Goal: Information Seeking & Learning: Learn about a topic

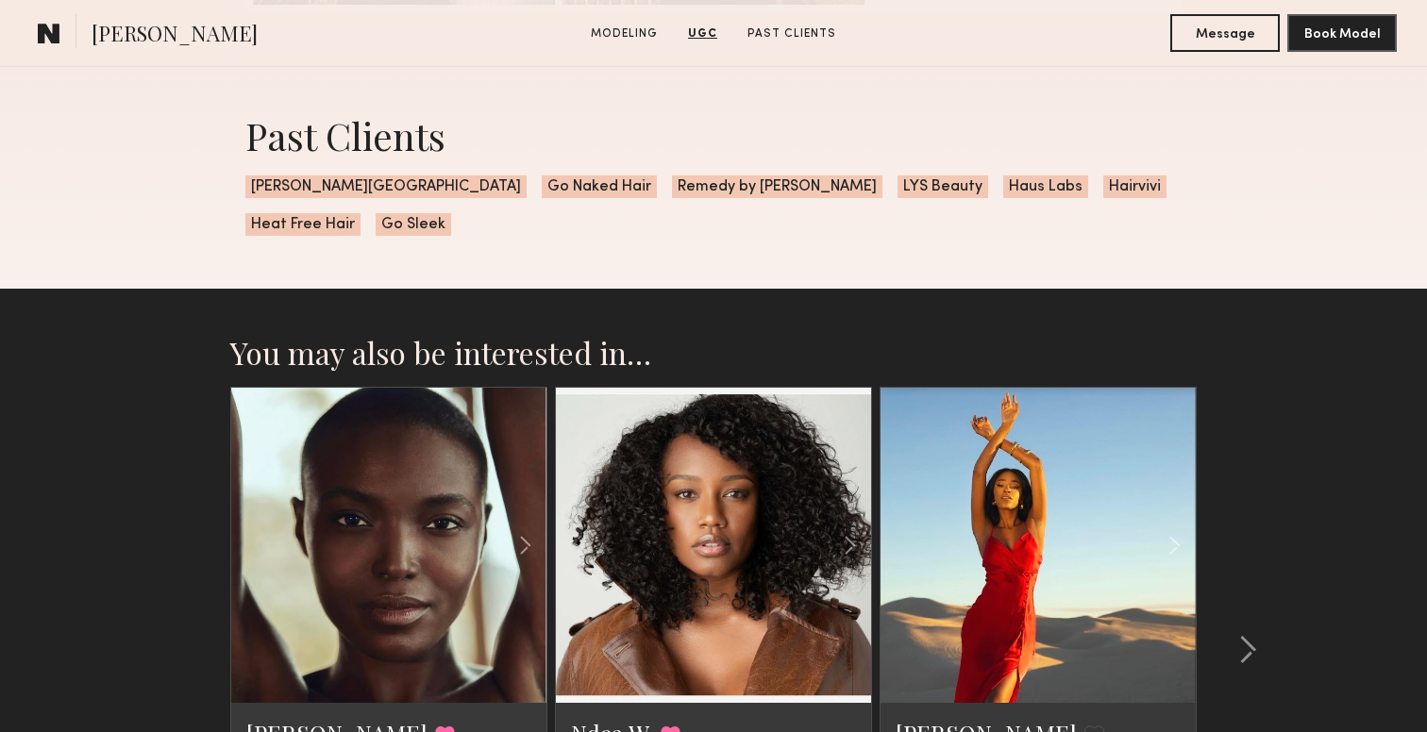
scroll to position [2629, 0]
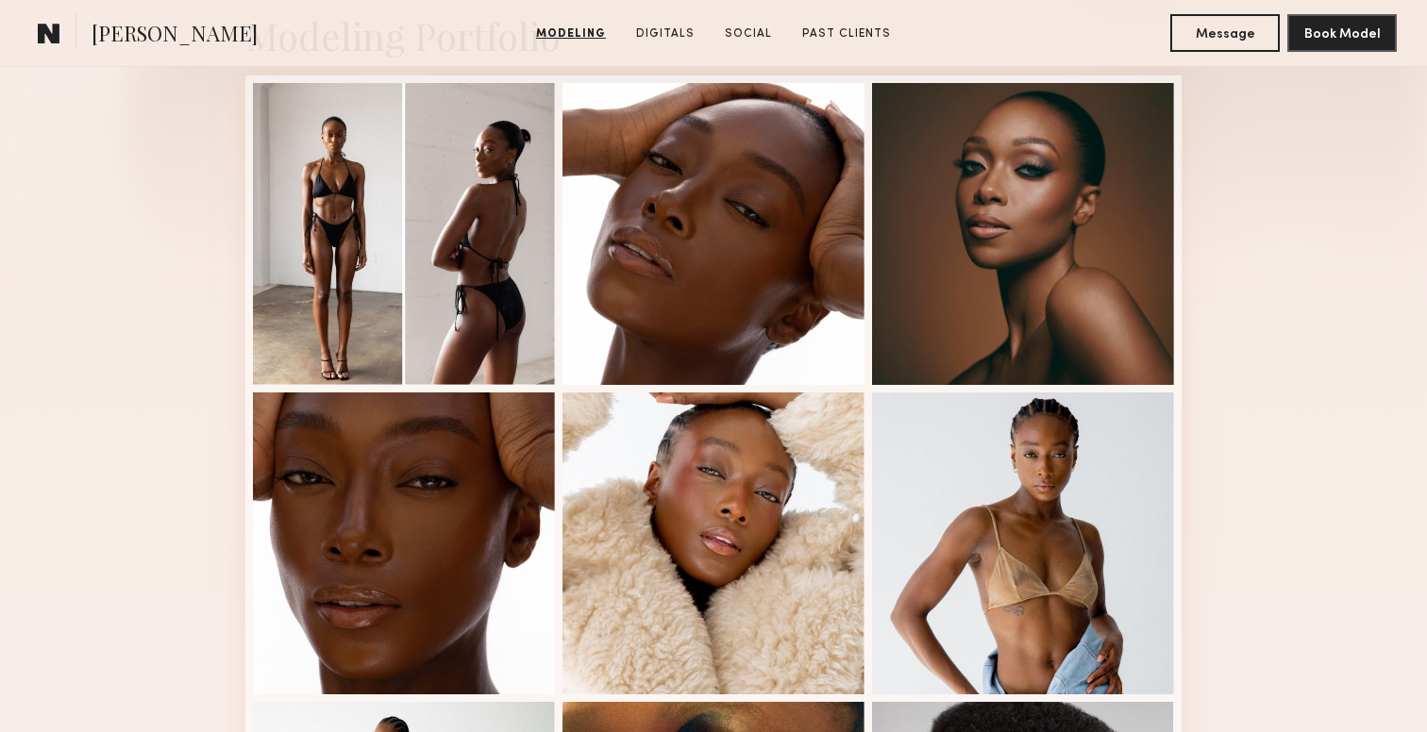
scroll to position [506, 0]
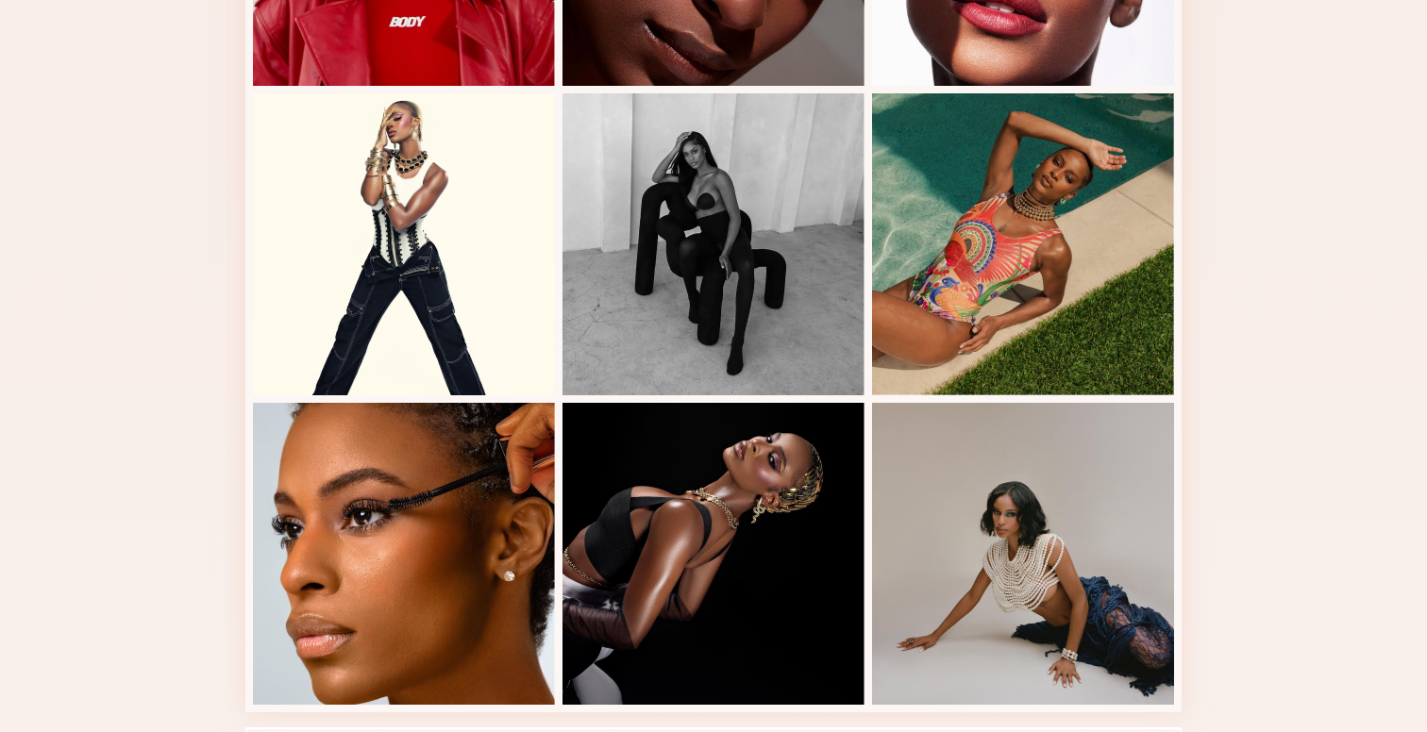
scroll to position [962, 0]
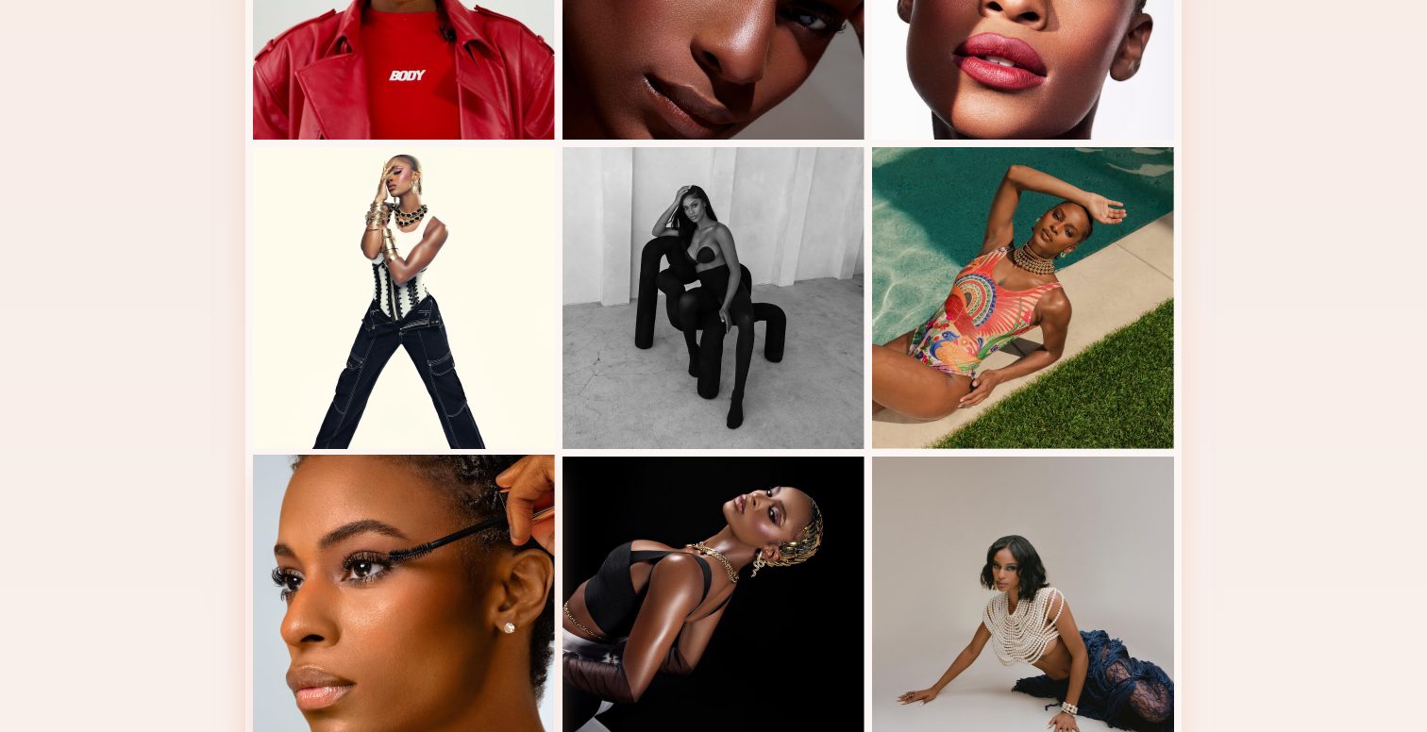
click at [402, 603] on div at bounding box center [404, 606] width 302 height 302
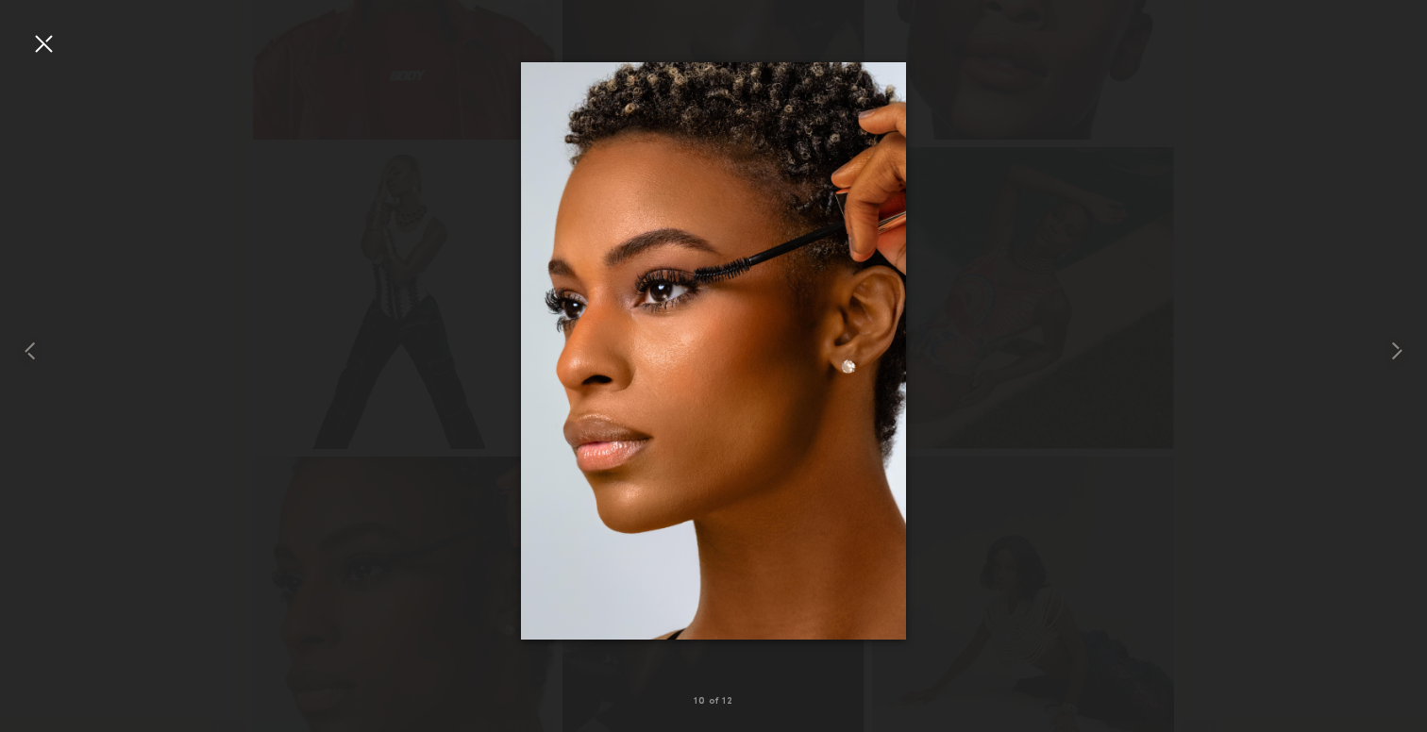
click at [1100, 409] on div at bounding box center [713, 351] width 1427 height 642
click at [1395, 103] on div at bounding box center [1398, 351] width 57 height 642
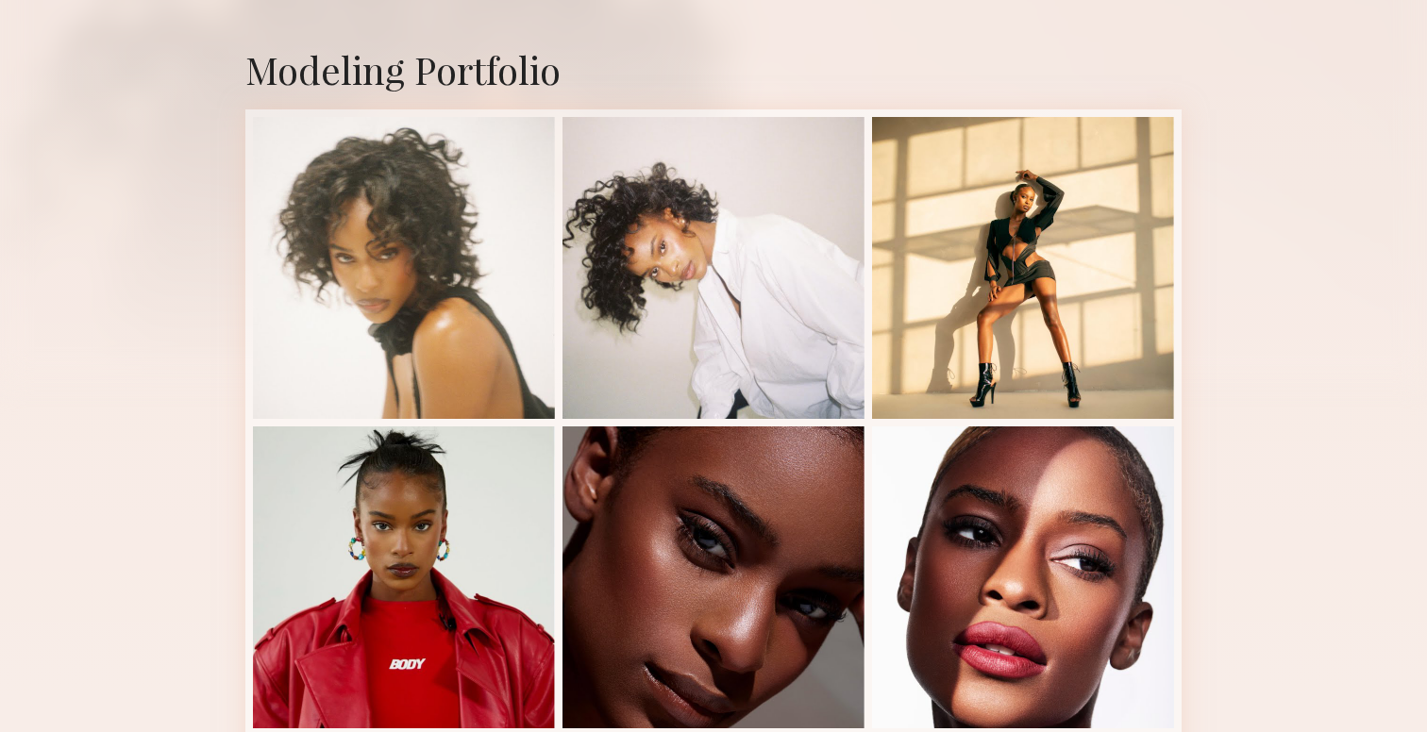
scroll to position [372, 0]
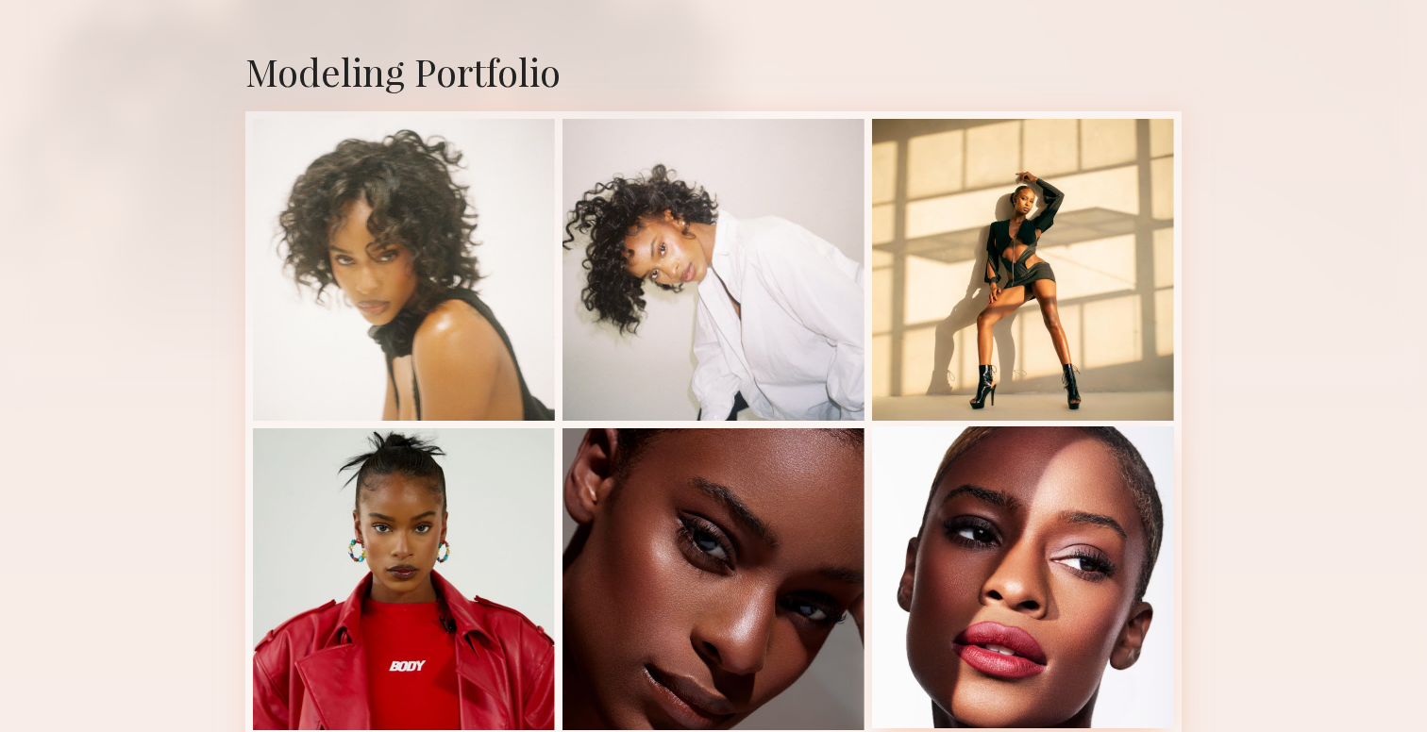
click at [1003, 539] on div at bounding box center [1023, 577] width 302 height 302
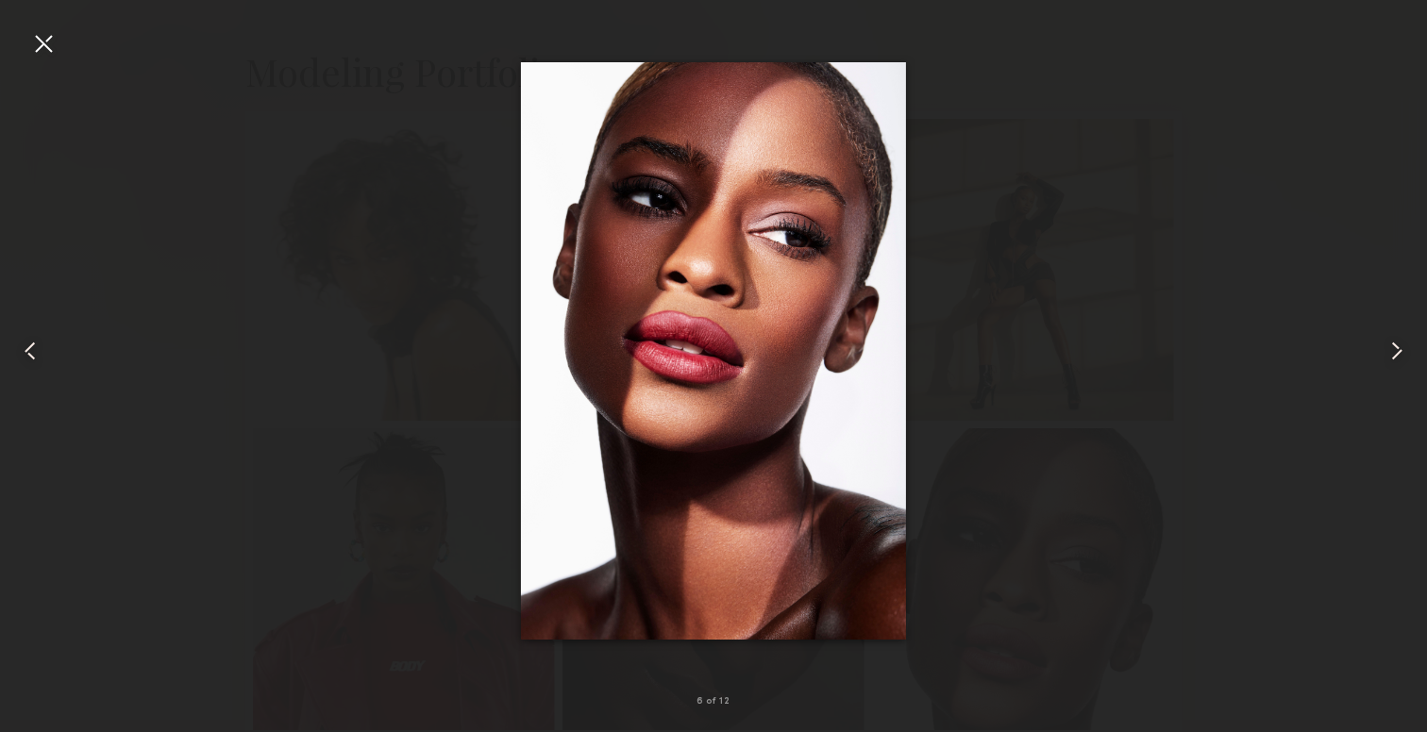
click at [1126, 257] on div at bounding box center [713, 351] width 1427 height 642
click at [61, 45] on div at bounding box center [713, 351] width 1427 height 642
click at [51, 45] on div at bounding box center [43, 43] width 30 height 30
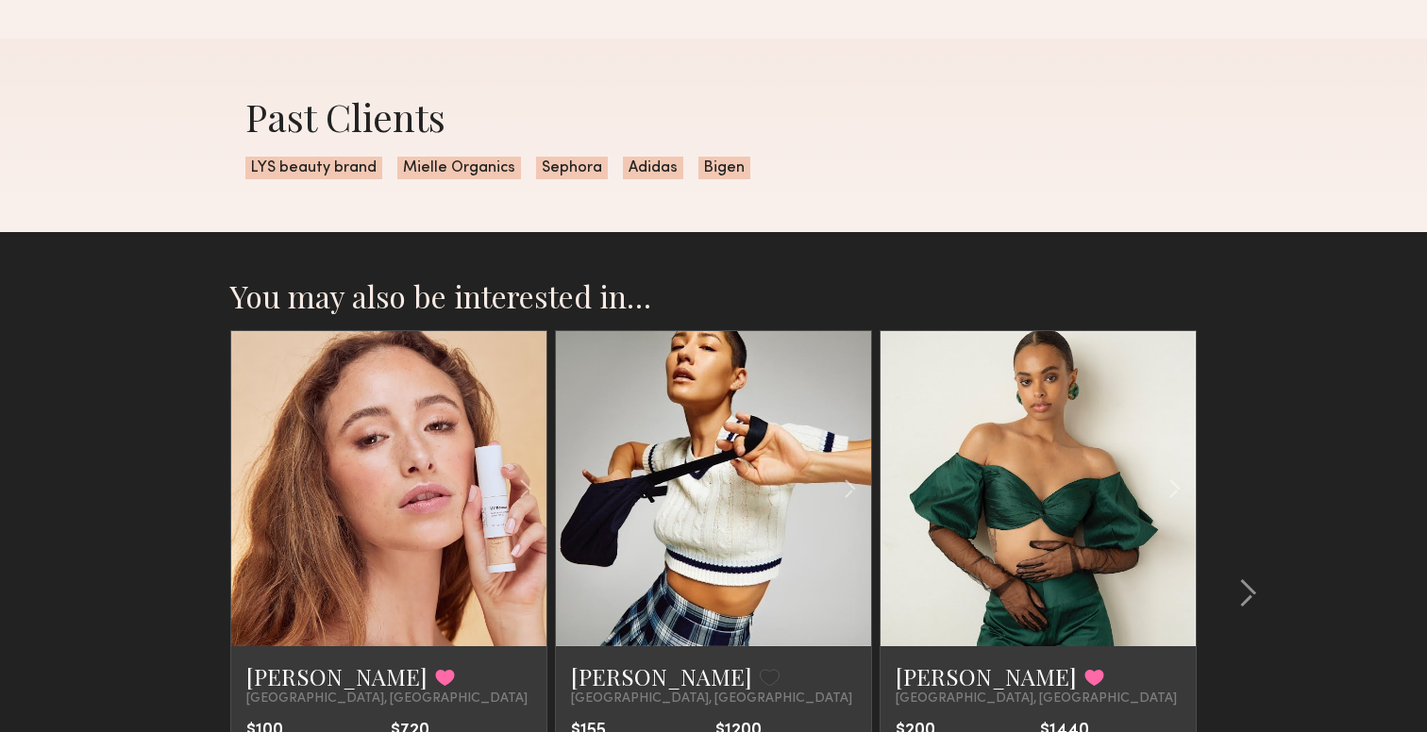
scroll to position [1591, 0]
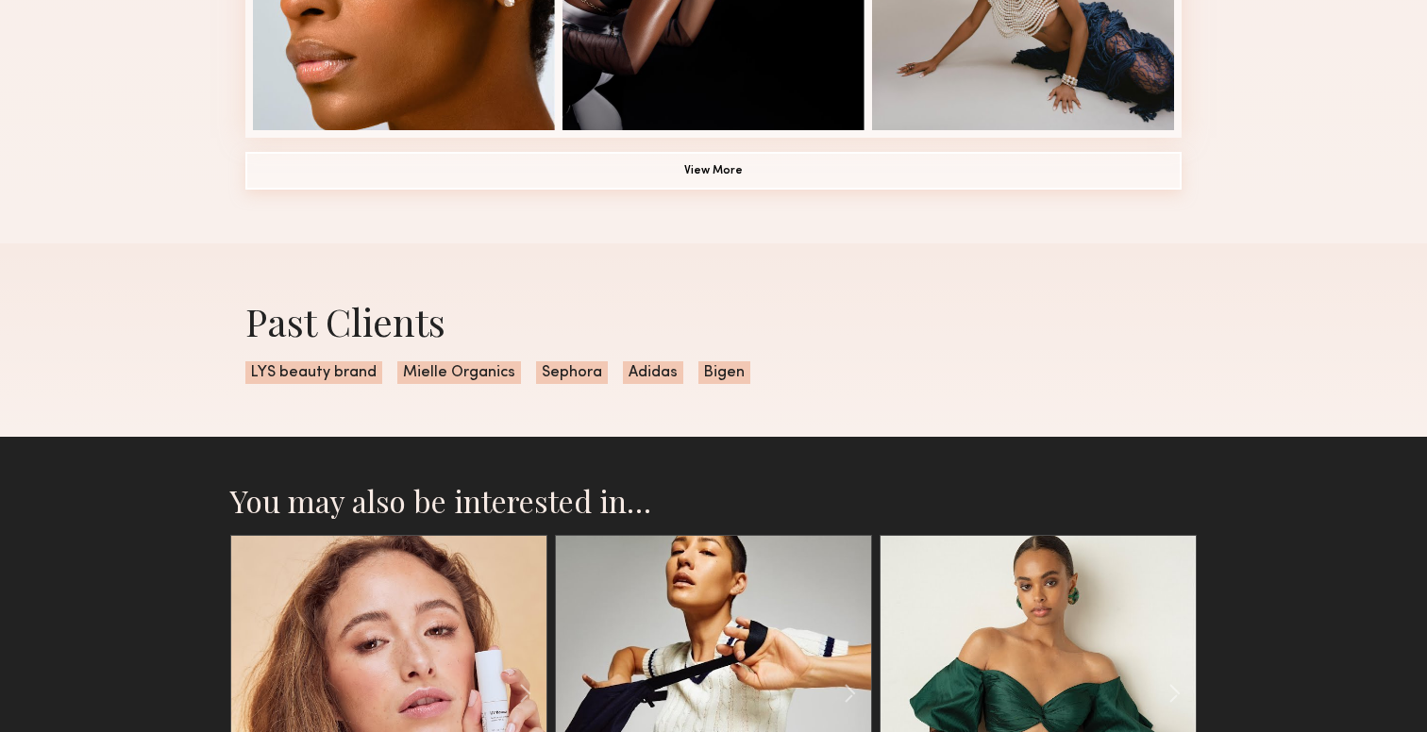
click at [712, 166] on button "View More" at bounding box center [713, 171] width 936 height 38
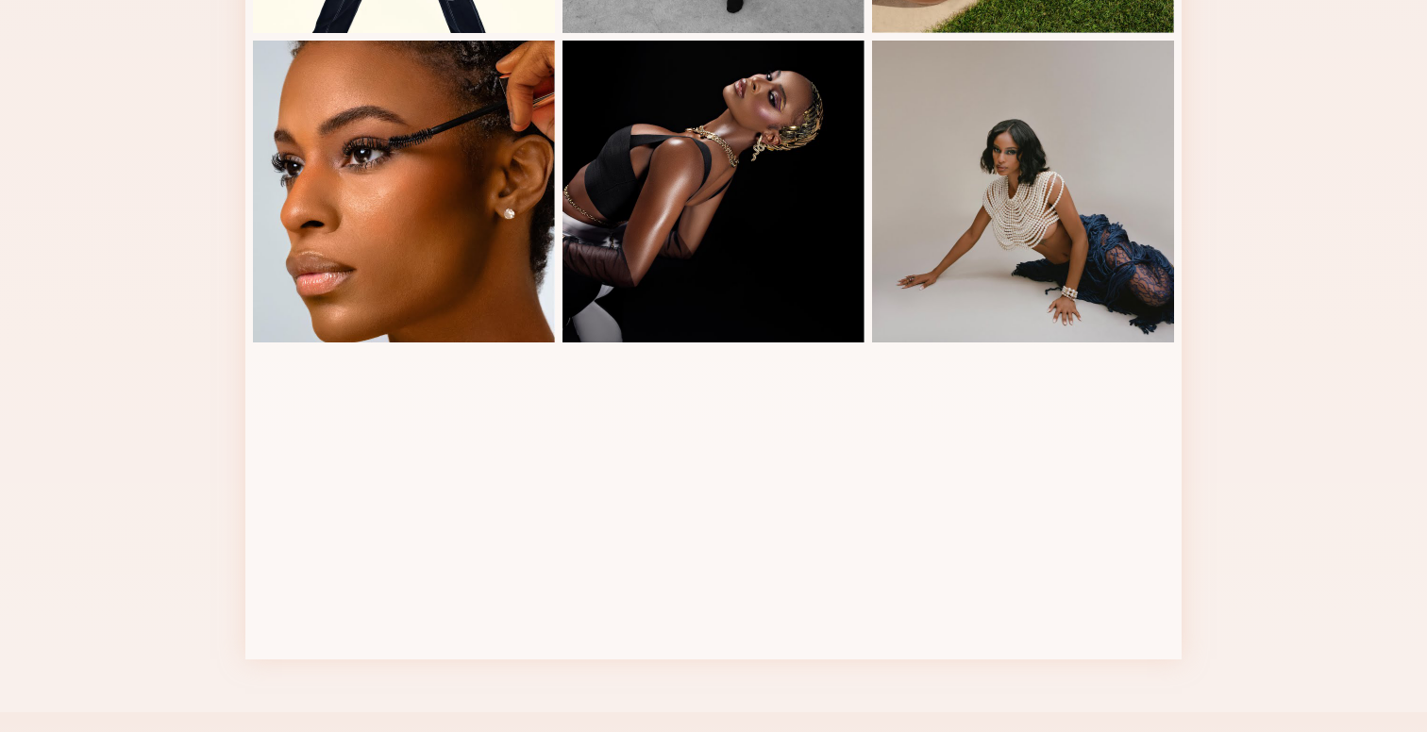
scroll to position [1416, 0]
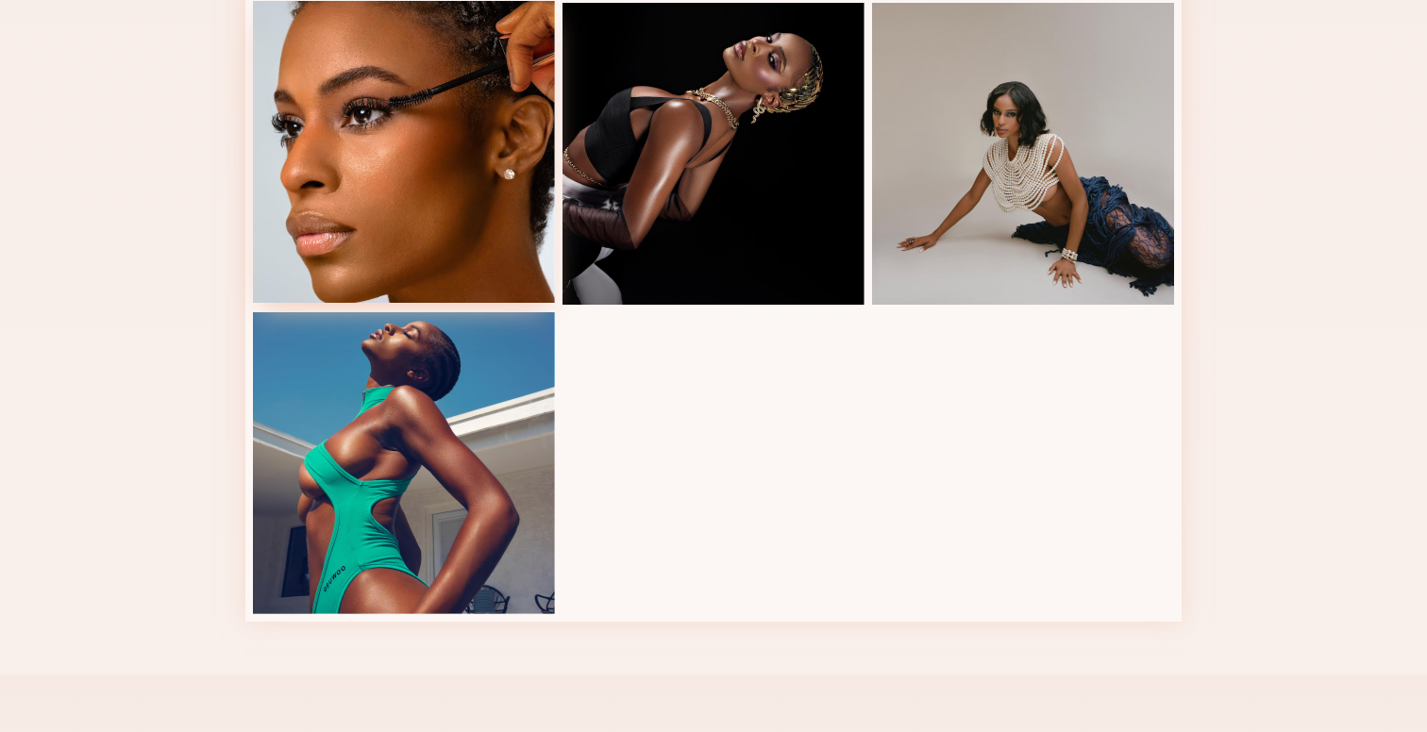
click at [460, 144] on div at bounding box center [404, 152] width 302 height 302
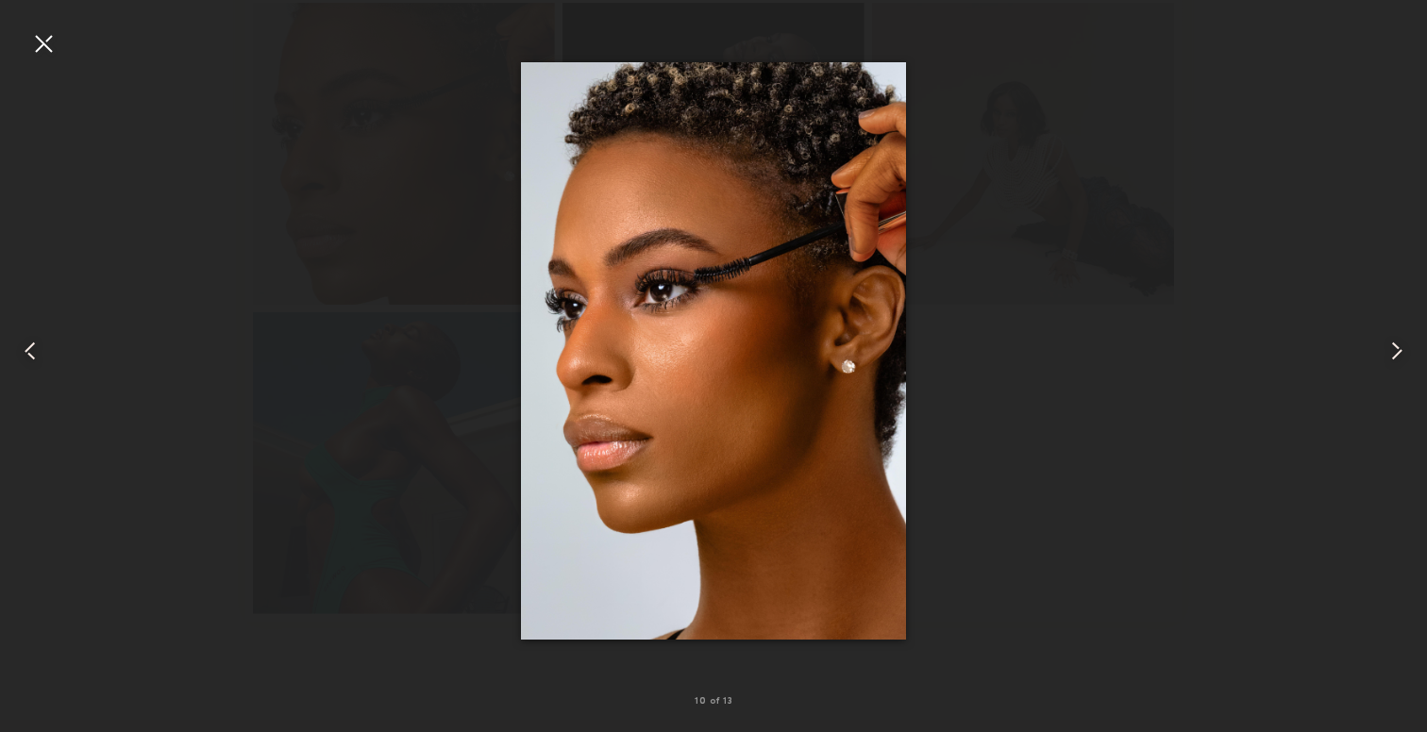
click at [1245, 151] on div at bounding box center [713, 351] width 1427 height 642
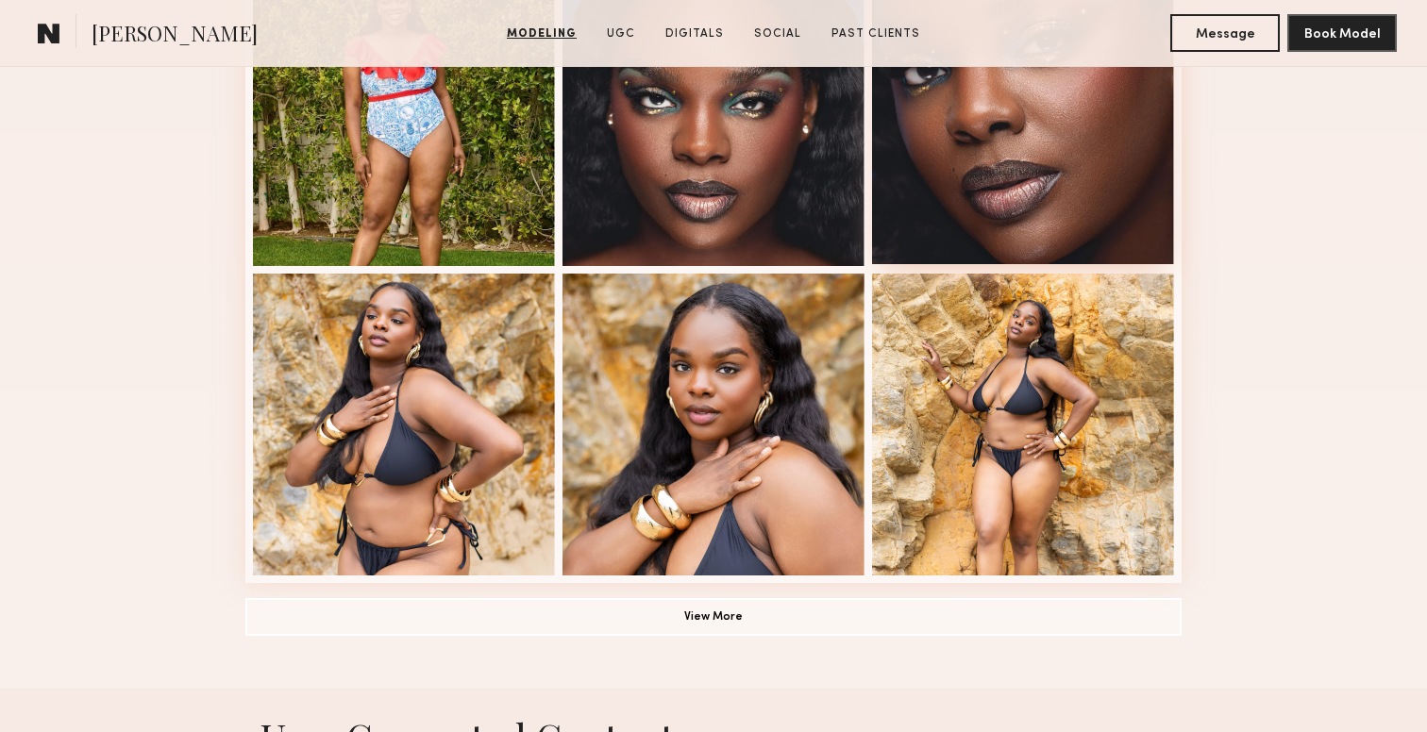
scroll to position [1240, 0]
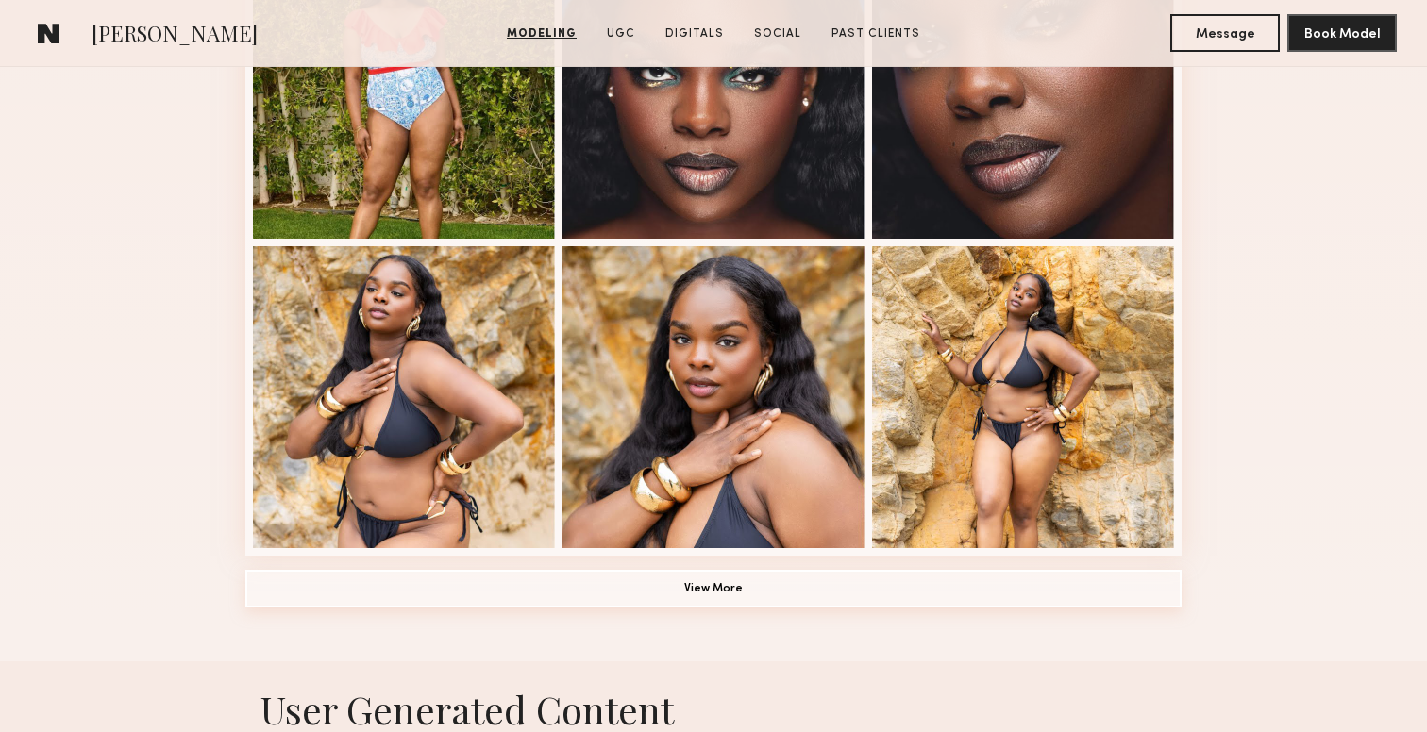
click at [825, 591] on button "View More" at bounding box center [713, 589] width 936 height 38
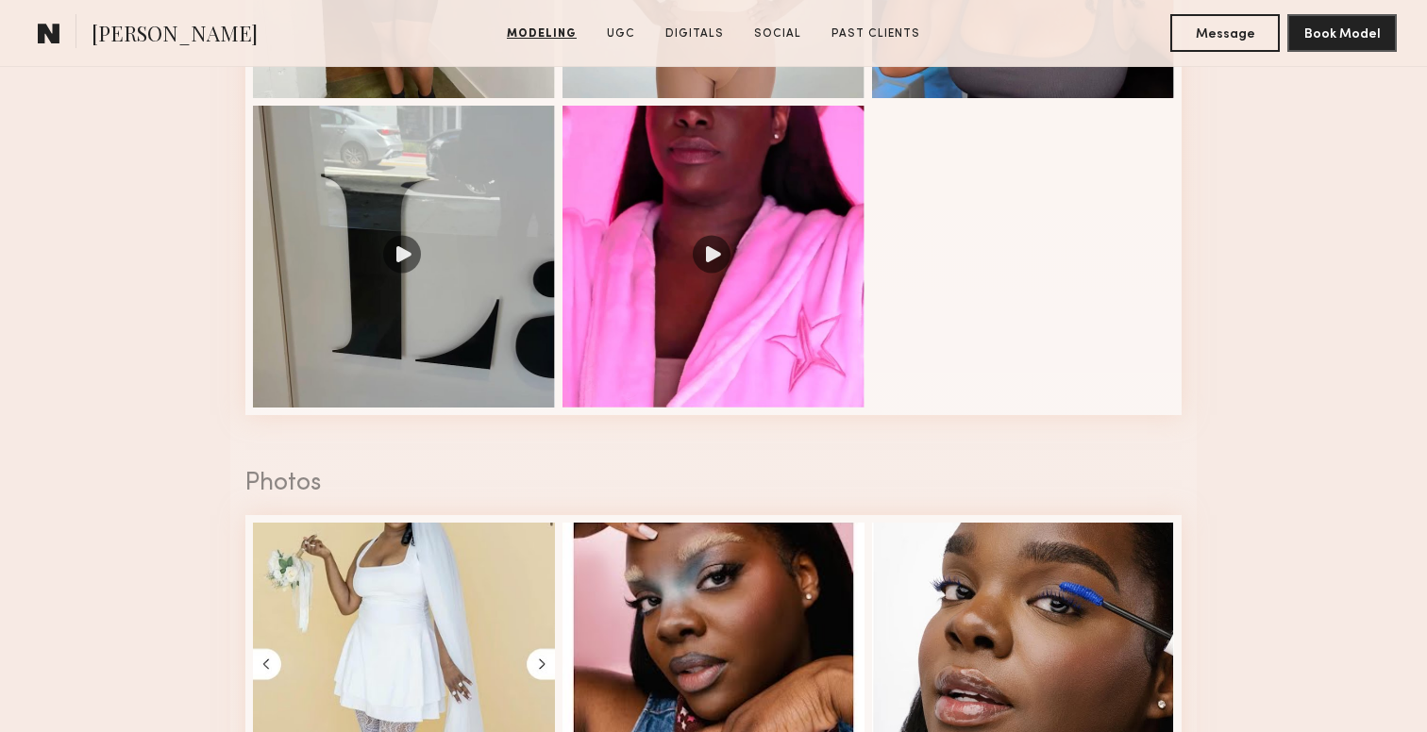
scroll to position [3517, 0]
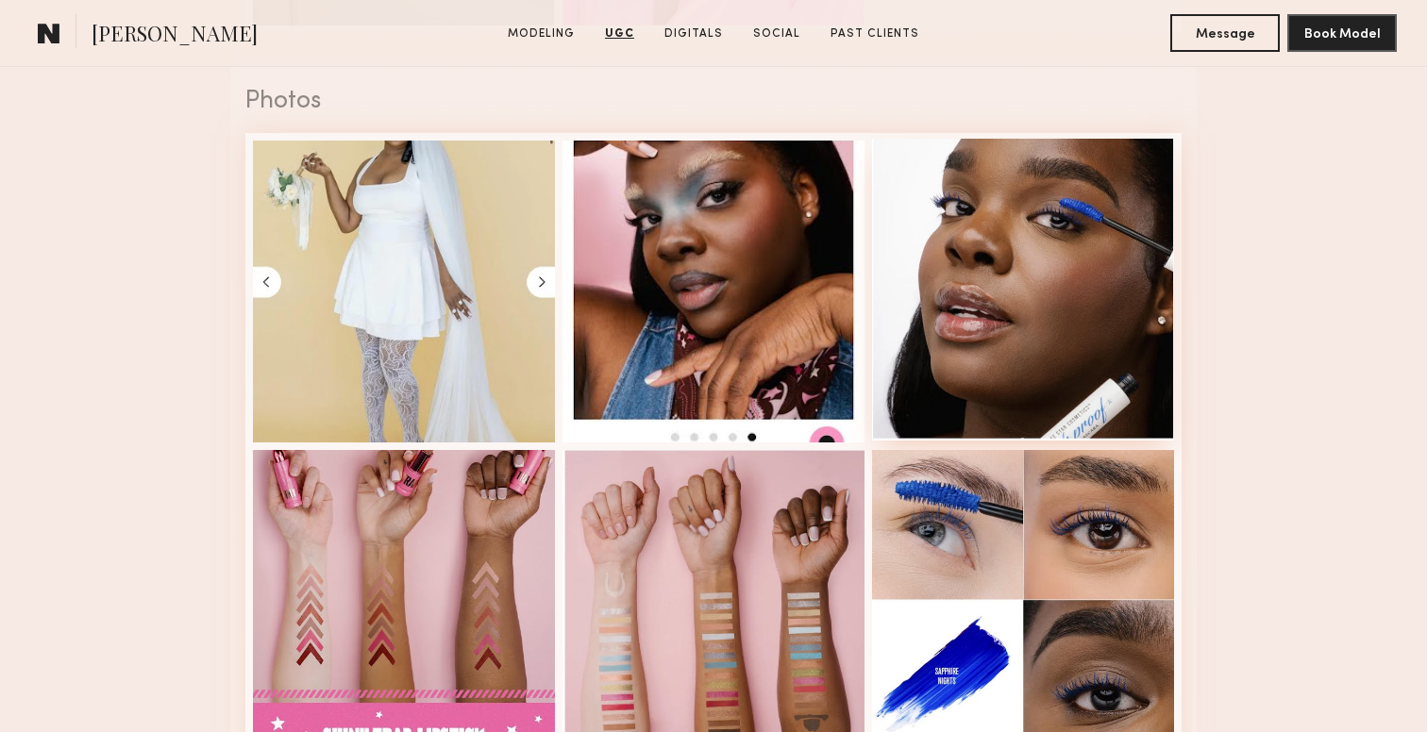
click at [1064, 313] on div at bounding box center [1023, 290] width 302 height 302
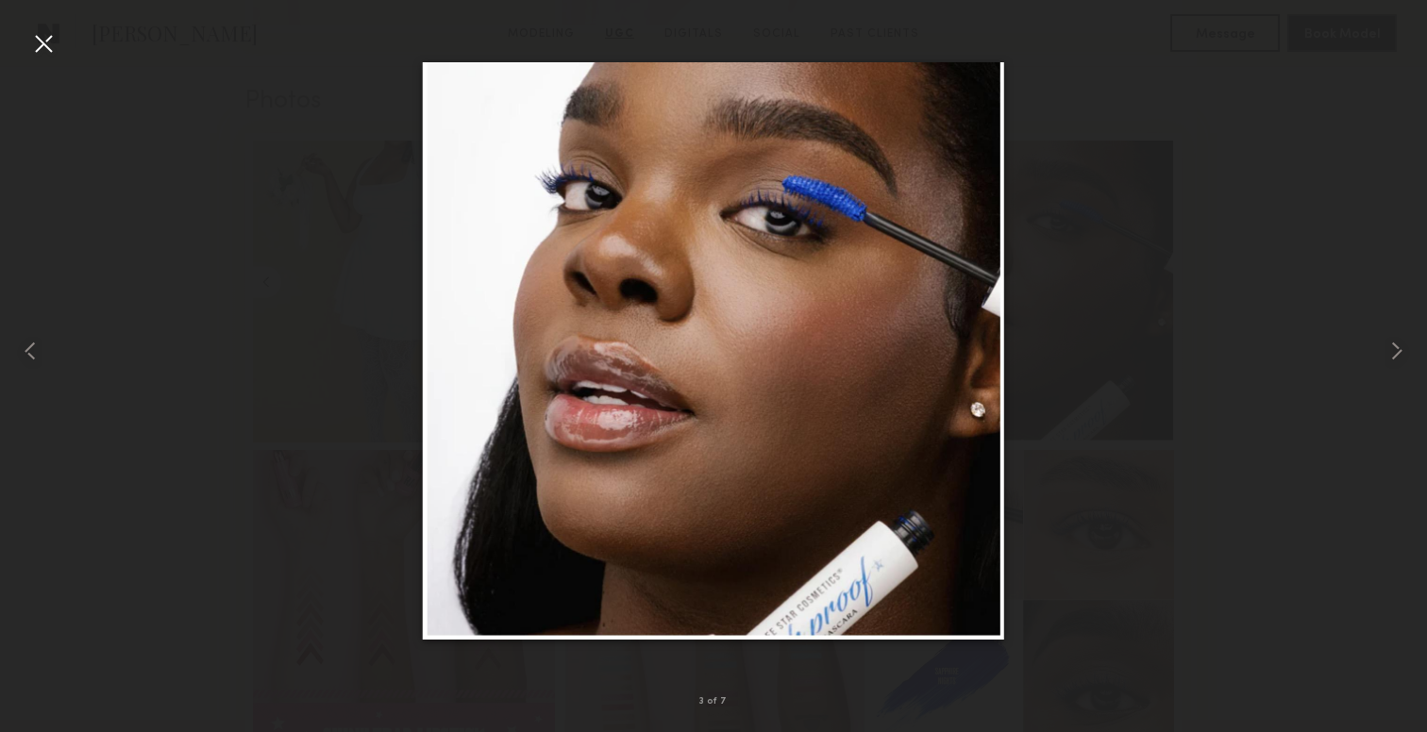
click at [1117, 281] on div at bounding box center [713, 351] width 1427 height 642
click at [1384, 65] on div at bounding box center [1398, 351] width 57 height 642
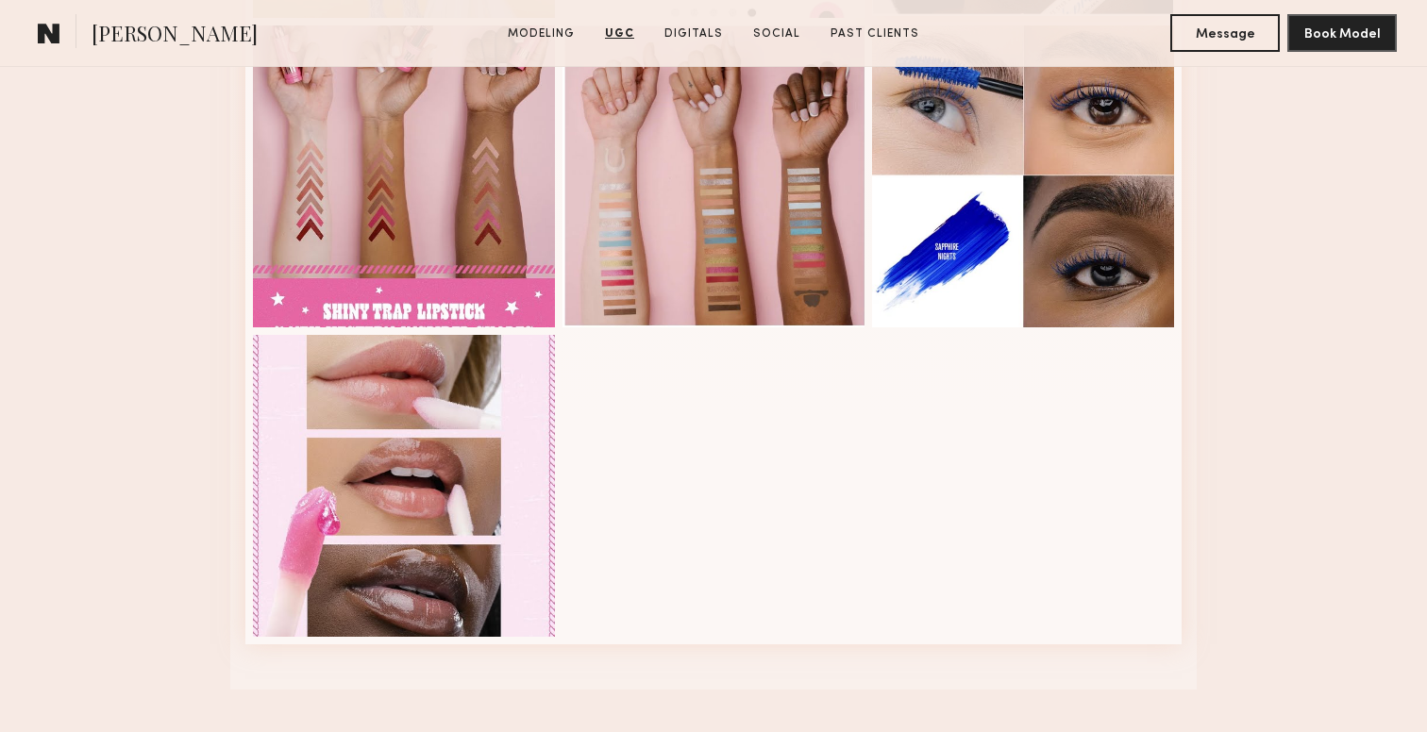
scroll to position [4019, 0]
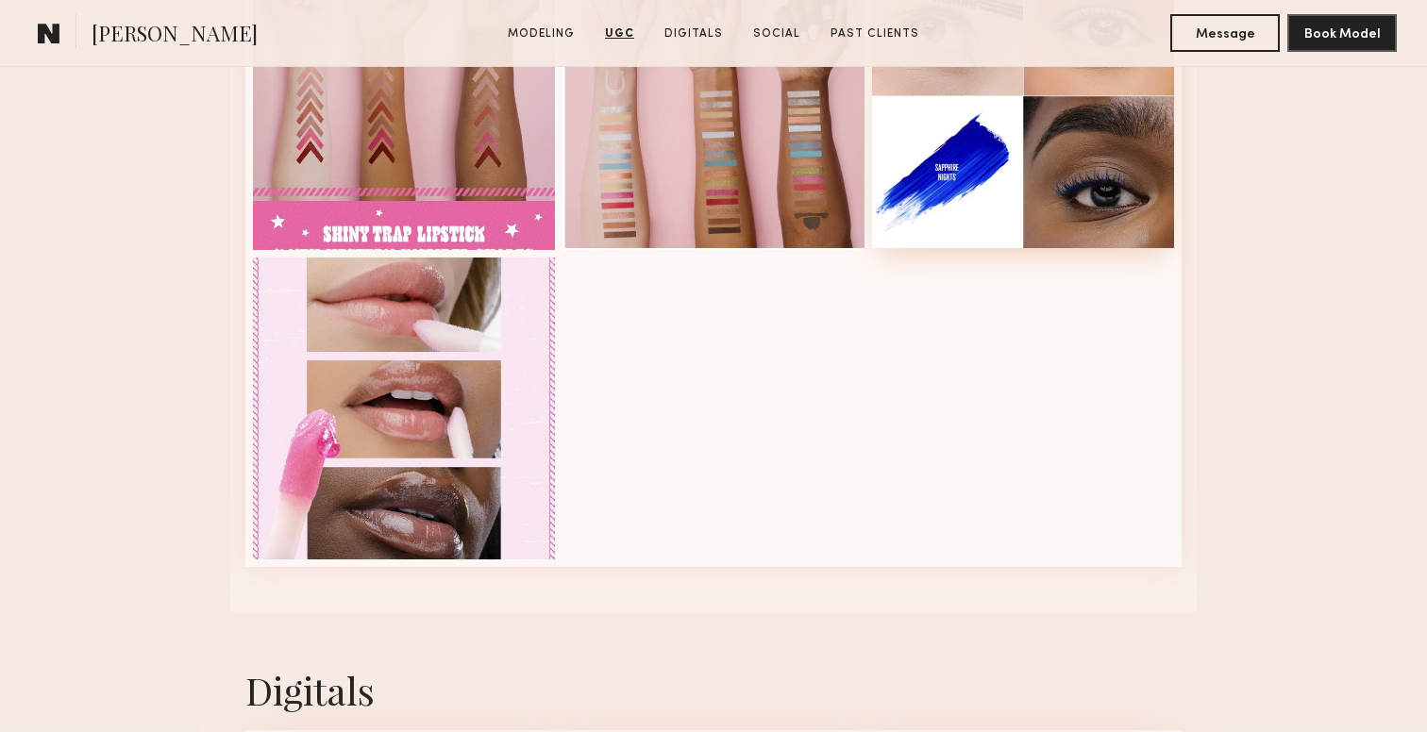
click at [1112, 148] on div at bounding box center [1023, 97] width 302 height 302
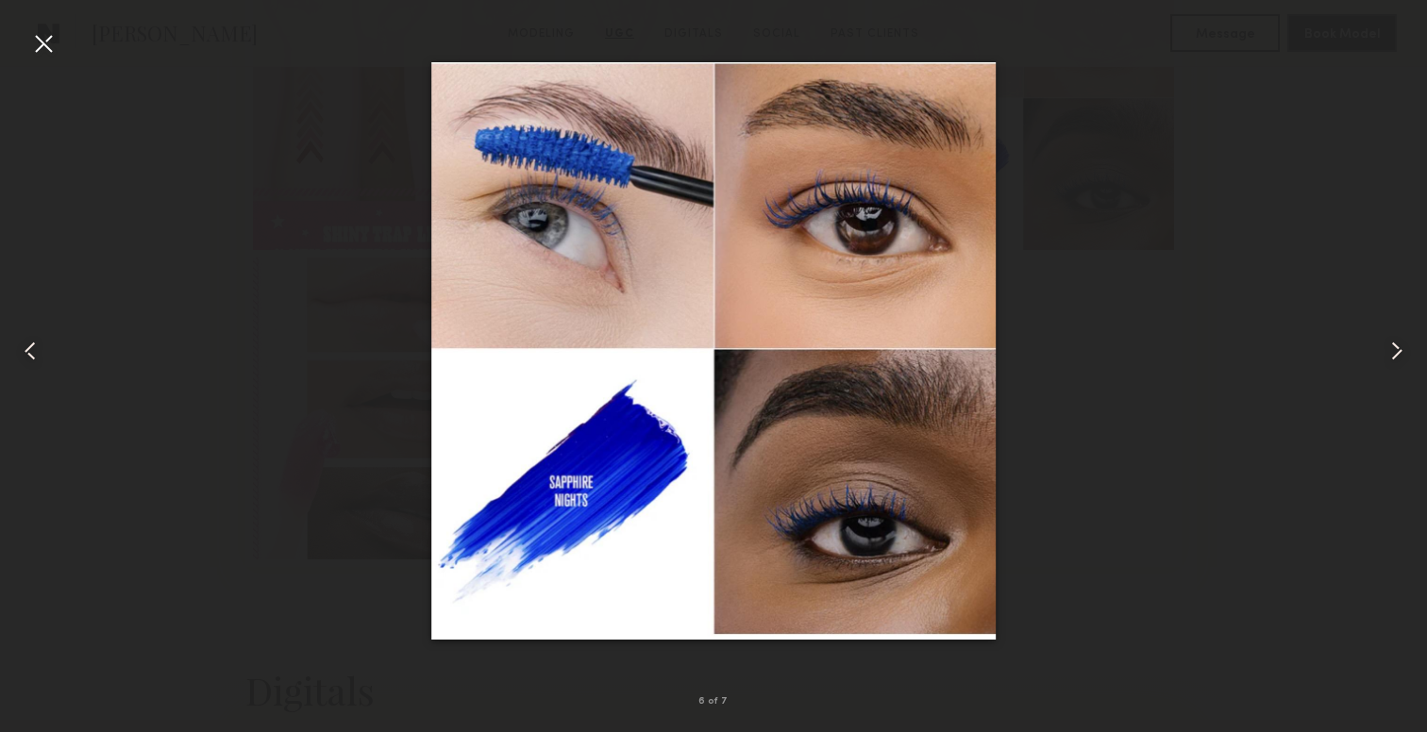
click at [1141, 363] on div at bounding box center [713, 351] width 1427 height 642
